Goal: Task Accomplishment & Management: Manage account settings

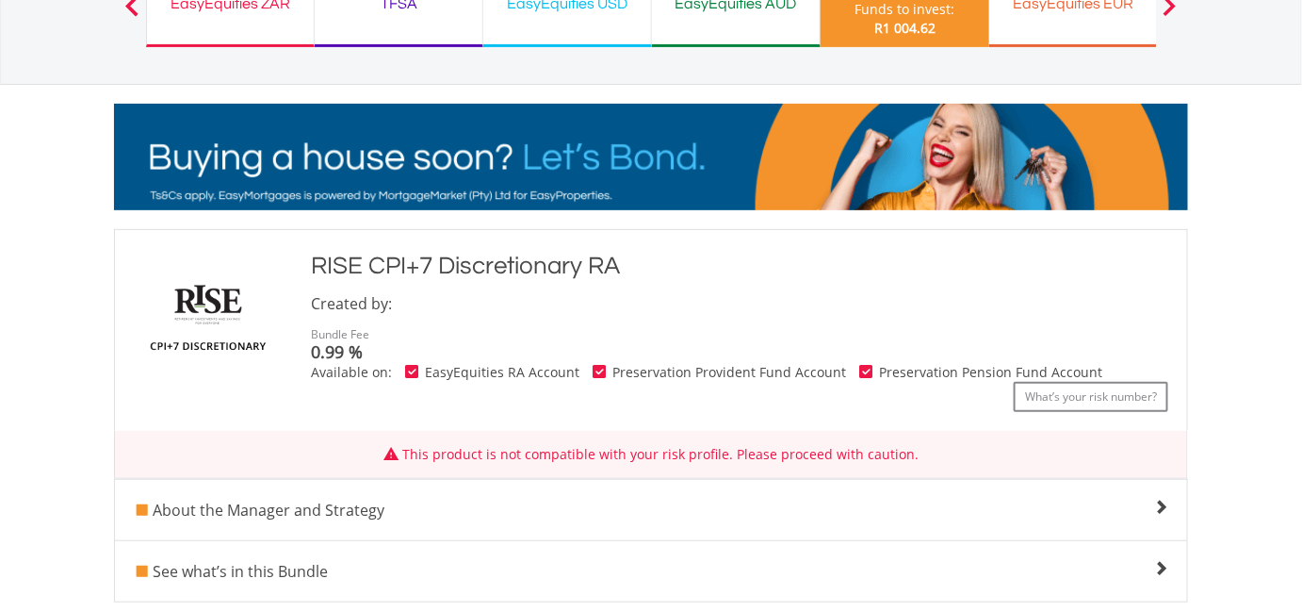
scroll to position [342, 0]
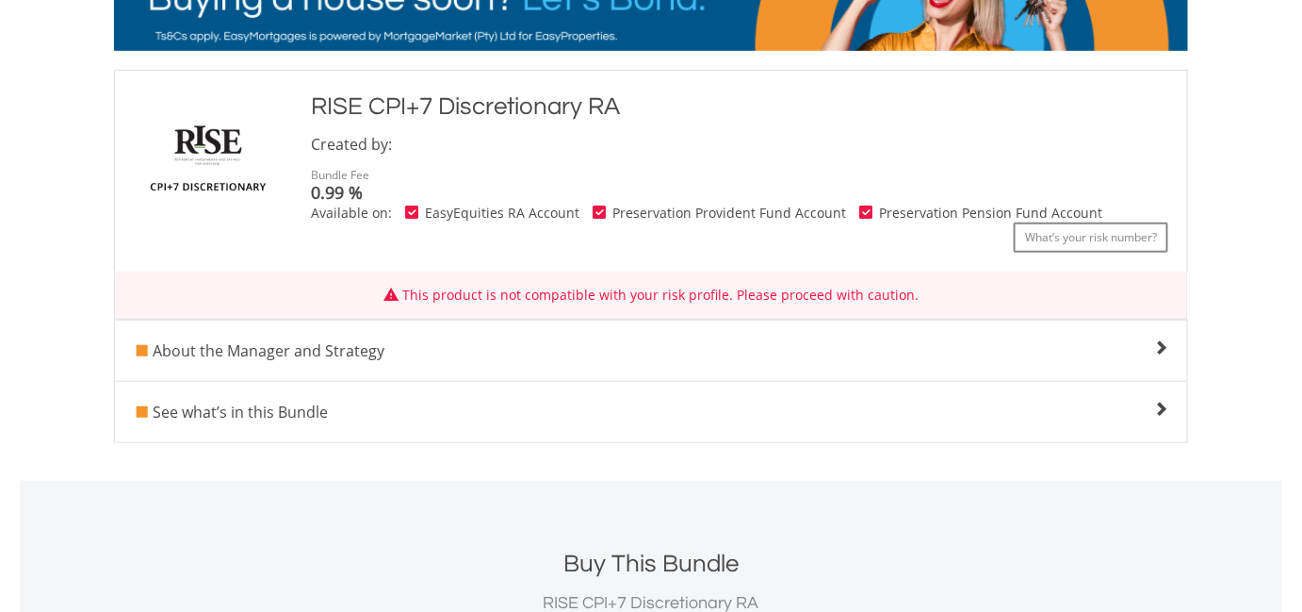
click at [1163, 351] on span at bounding box center [1160, 347] width 15 height 15
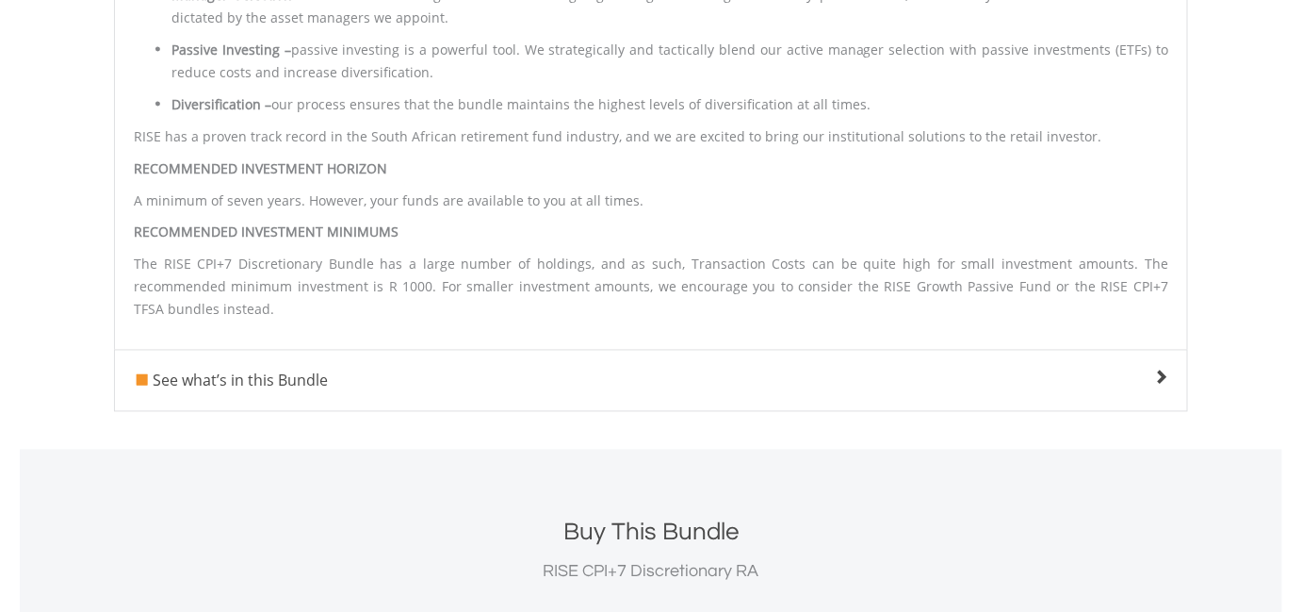
scroll to position [1027, 0]
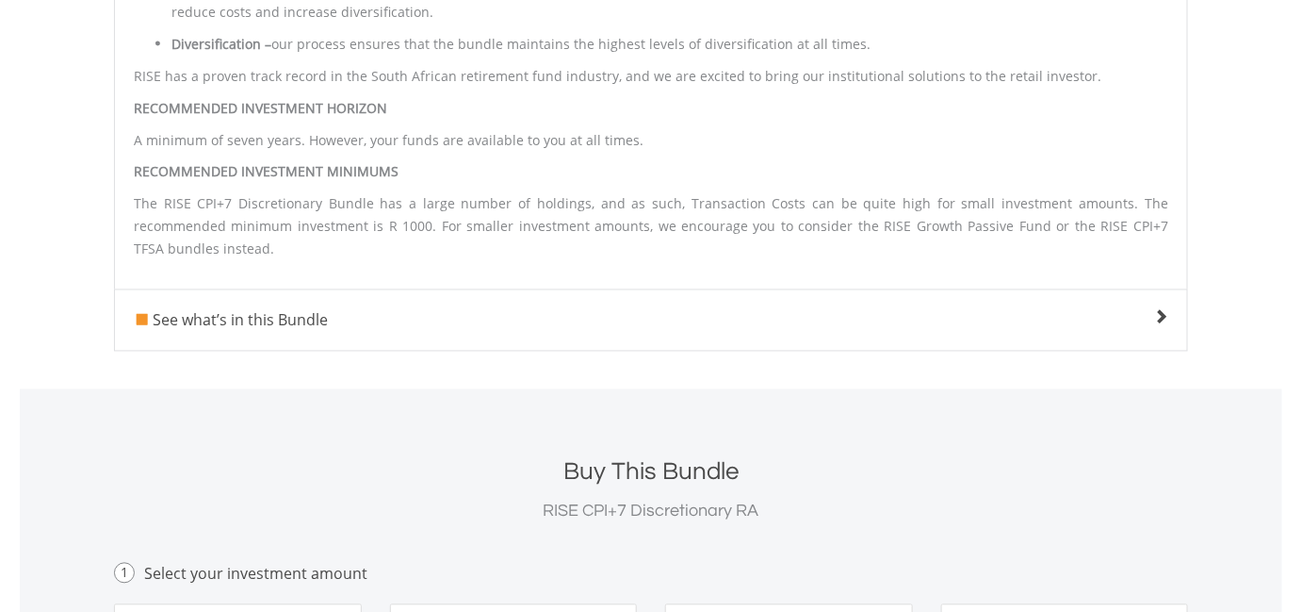
click at [1166, 310] on span at bounding box center [1160, 317] width 15 height 15
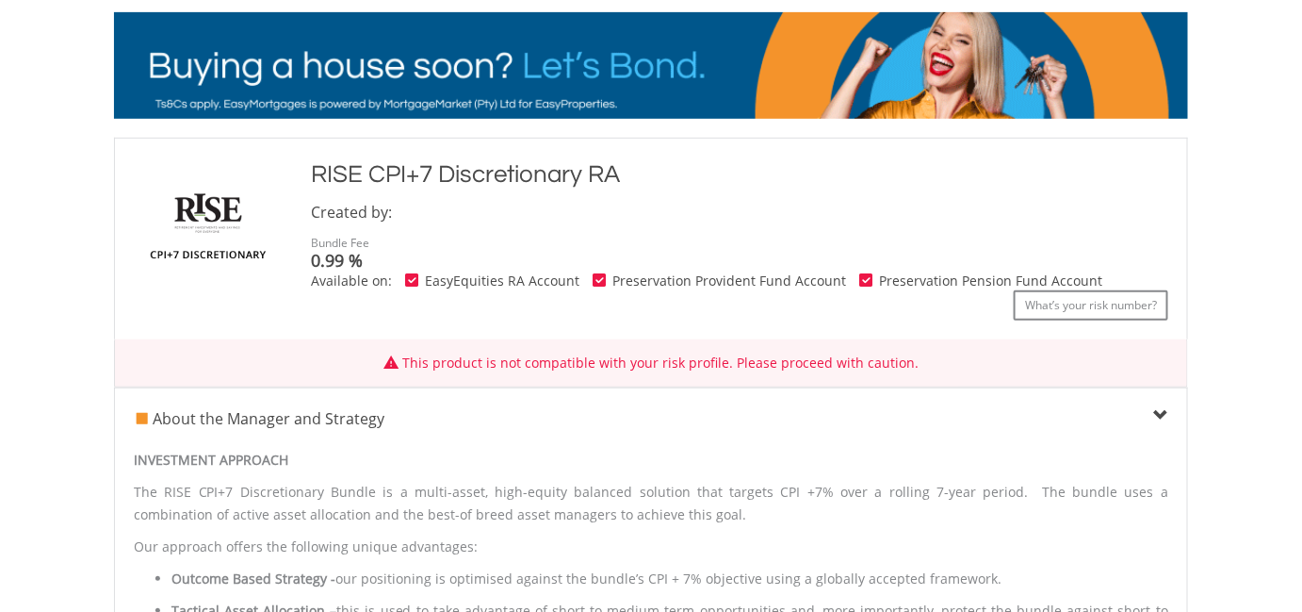
scroll to position [0, 0]
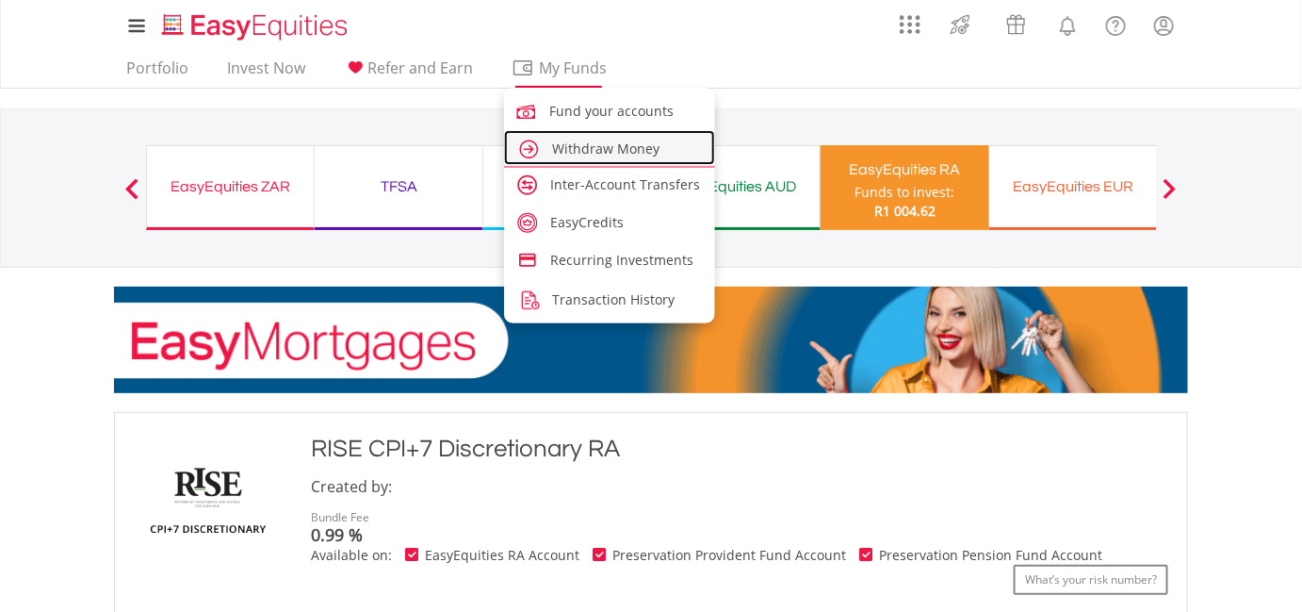
click at [562, 155] on span "Withdraw Money" at bounding box center [605, 148] width 107 height 18
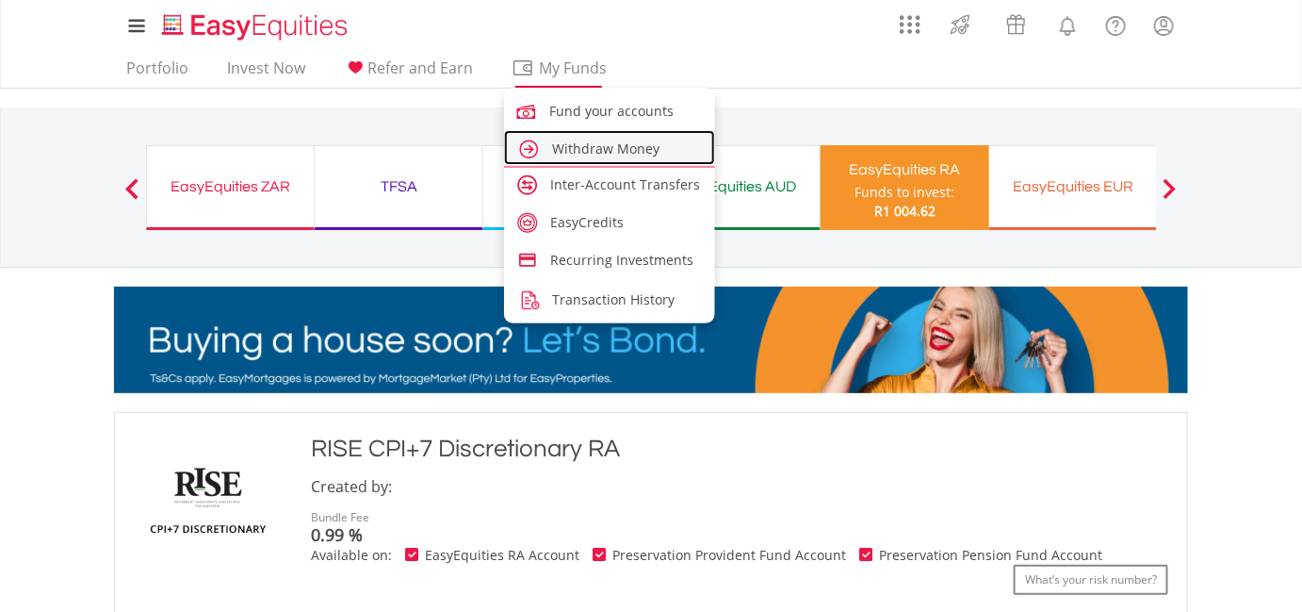
click at [555, 151] on span "Withdraw Money" at bounding box center [605, 148] width 107 height 18
click at [521, 148] on img at bounding box center [528, 149] width 25 height 25
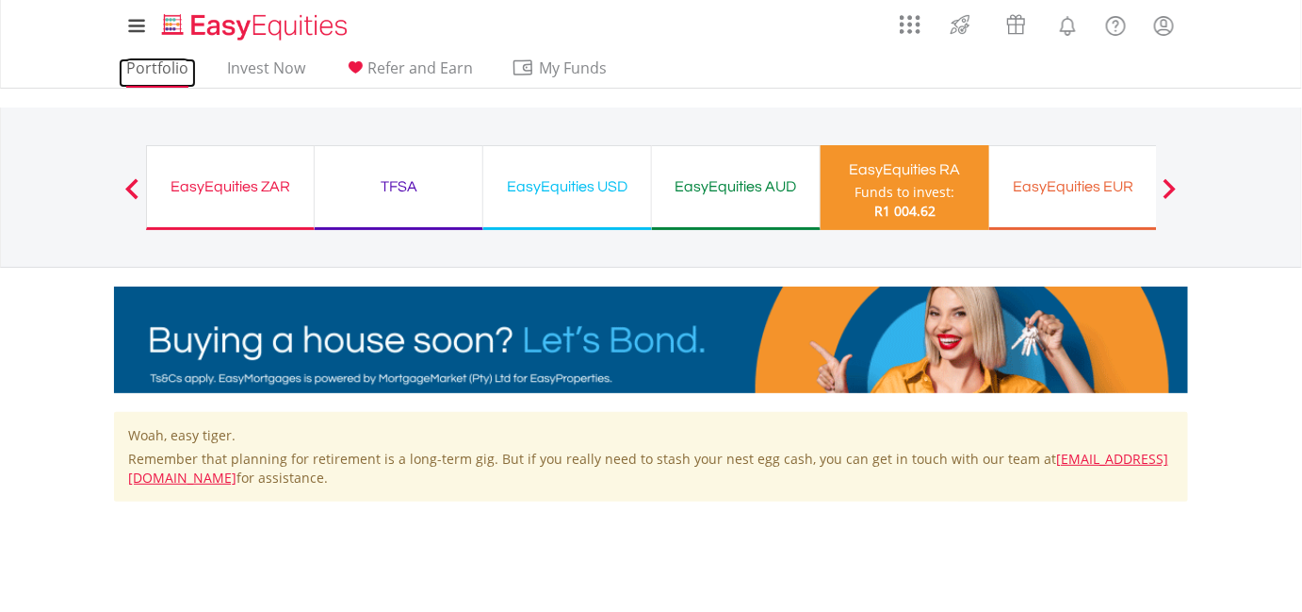
click at [158, 60] on link "Portfolio" at bounding box center [157, 72] width 77 height 29
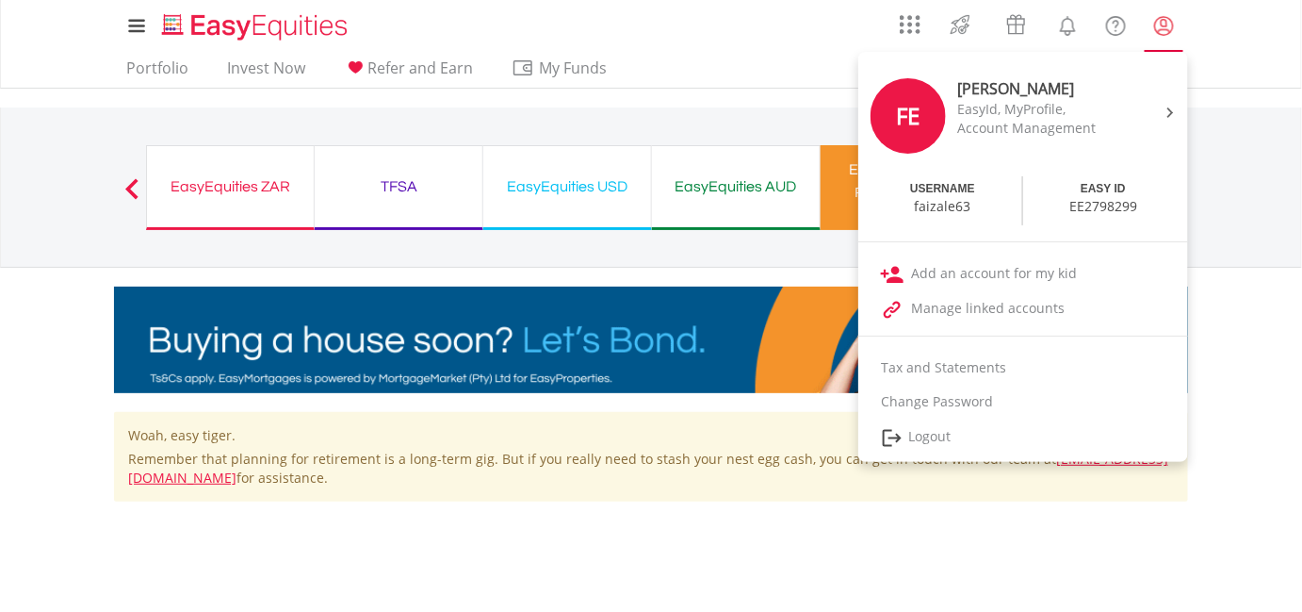
click at [1168, 24] on lord-icon "My Profile" at bounding box center [1164, 26] width 24 height 24
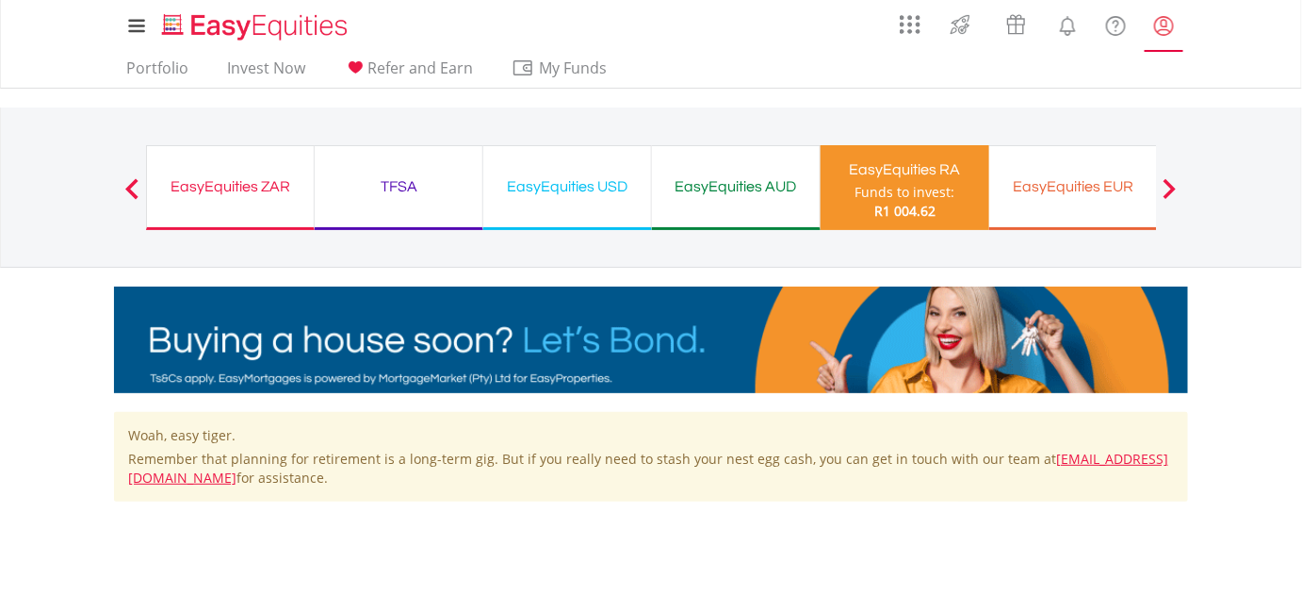
click at [1168, 24] on lord-icon "My Profile" at bounding box center [1164, 26] width 24 height 24
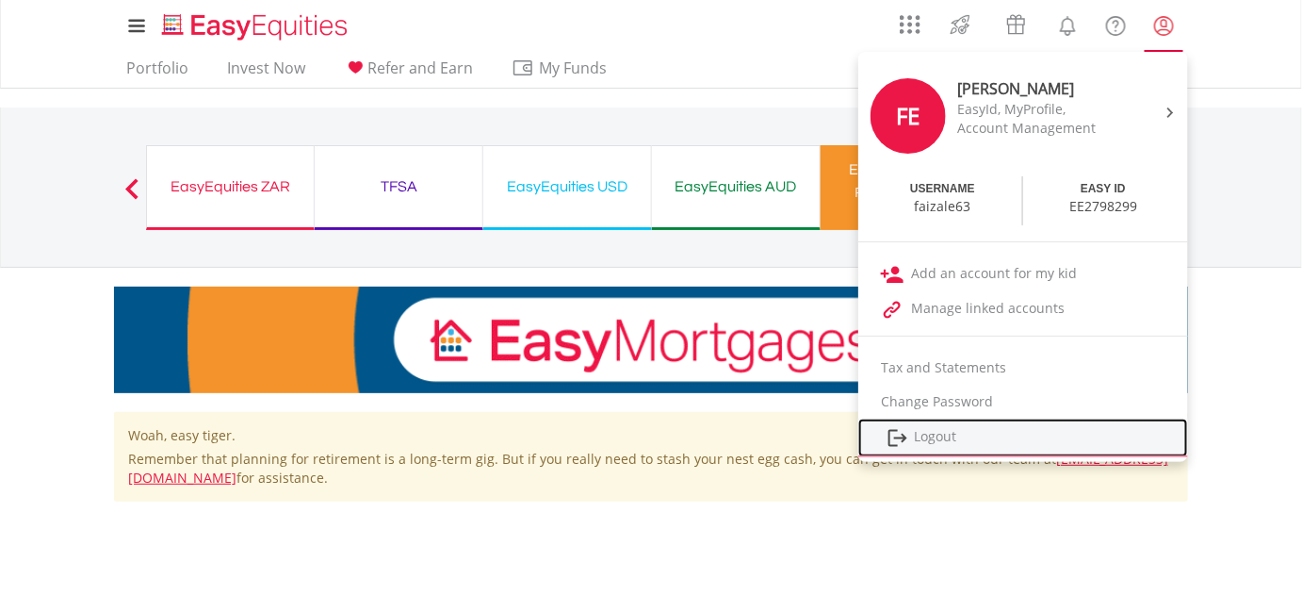
click at [946, 435] on link "Logout" at bounding box center [1023, 437] width 330 height 39
